Goal: Task Accomplishment & Management: Complete application form

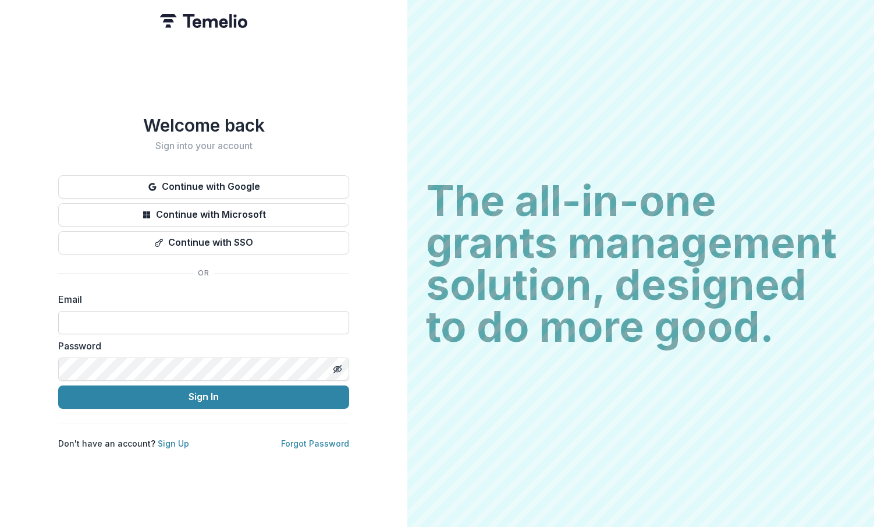
click at [174, 316] on input at bounding box center [203, 322] width 291 height 23
type input "**********"
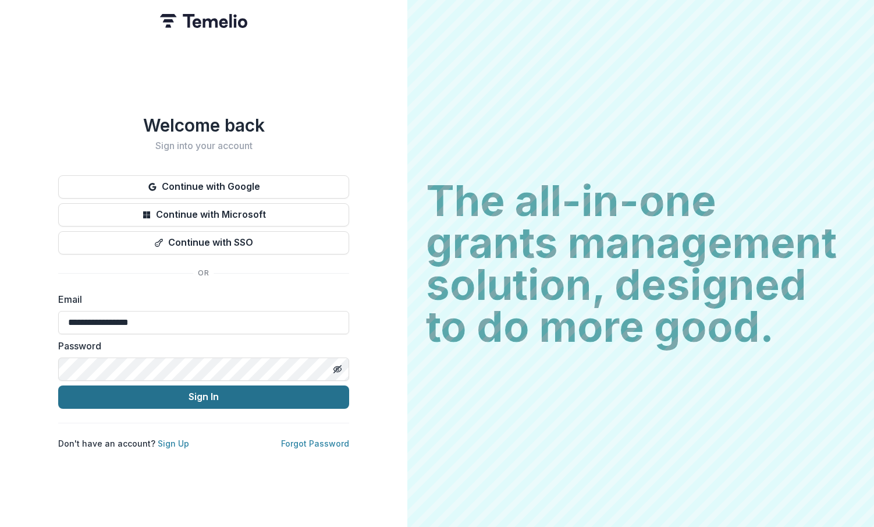
click at [185, 396] on button "Sign In" at bounding box center [203, 396] width 291 height 23
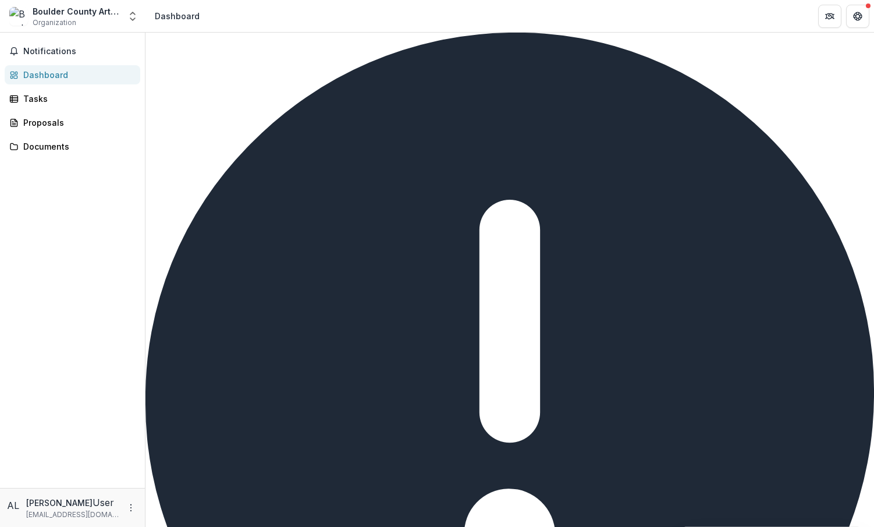
scroll to position [0, 0]
